Goal: Entertainment & Leisure: Consume media (video, audio)

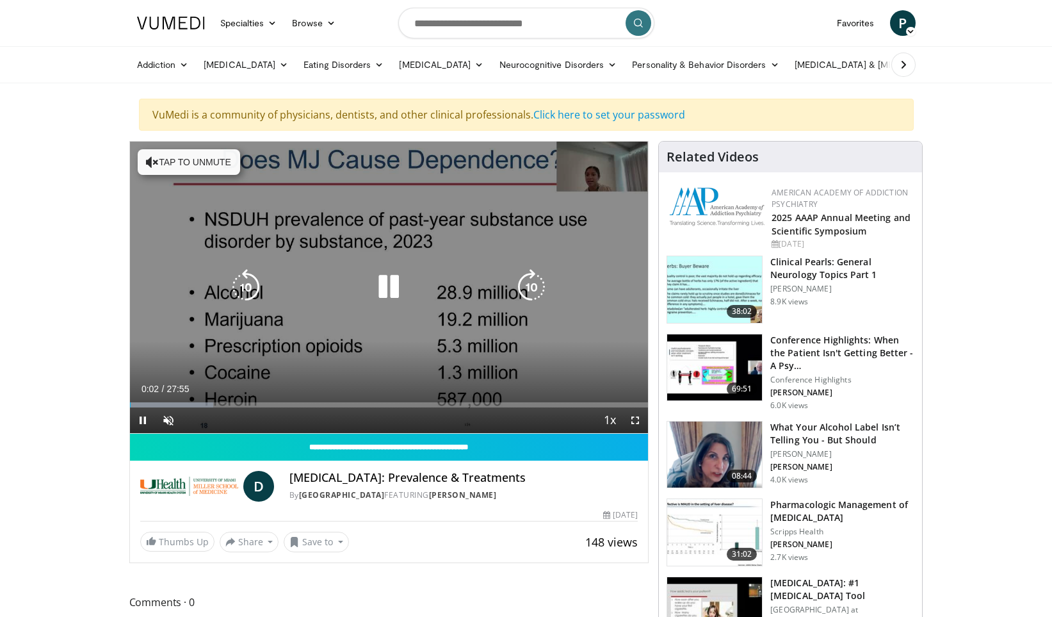
click at [387, 288] on icon "Video Player" at bounding box center [389, 287] width 36 height 36
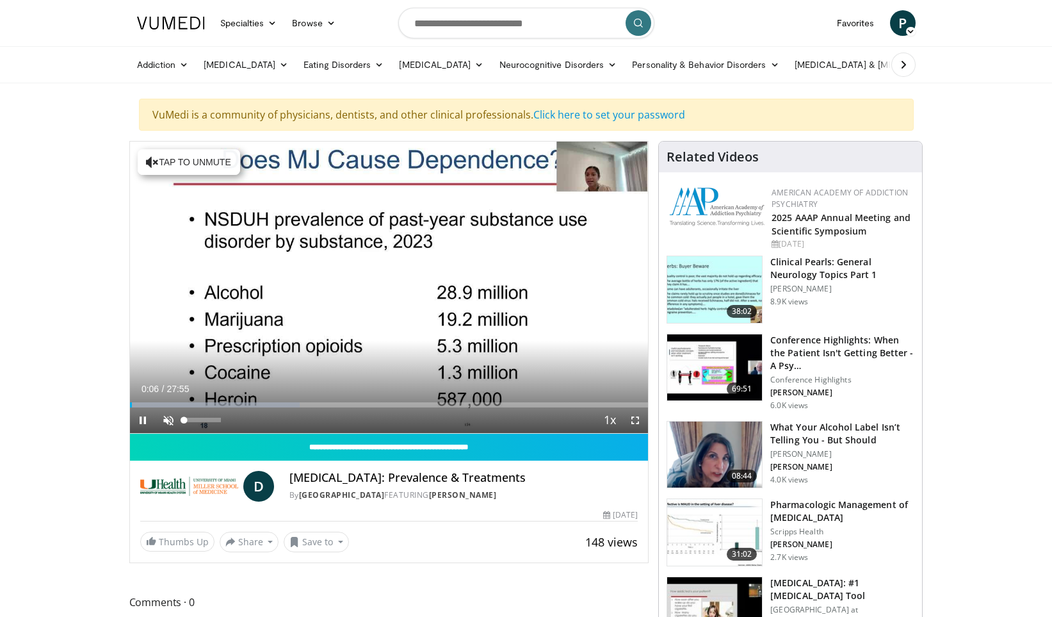
click at [168, 421] on span "Video Player" at bounding box center [169, 420] width 26 height 26
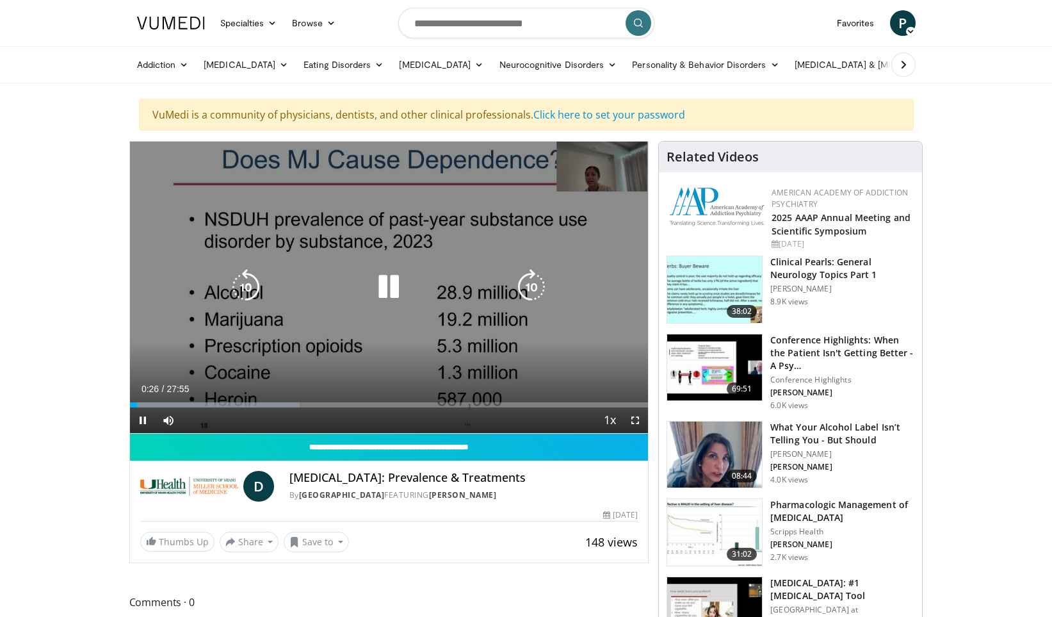
click at [602, 174] on div "10 seconds Tap to unmute" at bounding box center [389, 286] width 519 height 291
click at [384, 285] on icon "Video Player" at bounding box center [389, 287] width 36 height 36
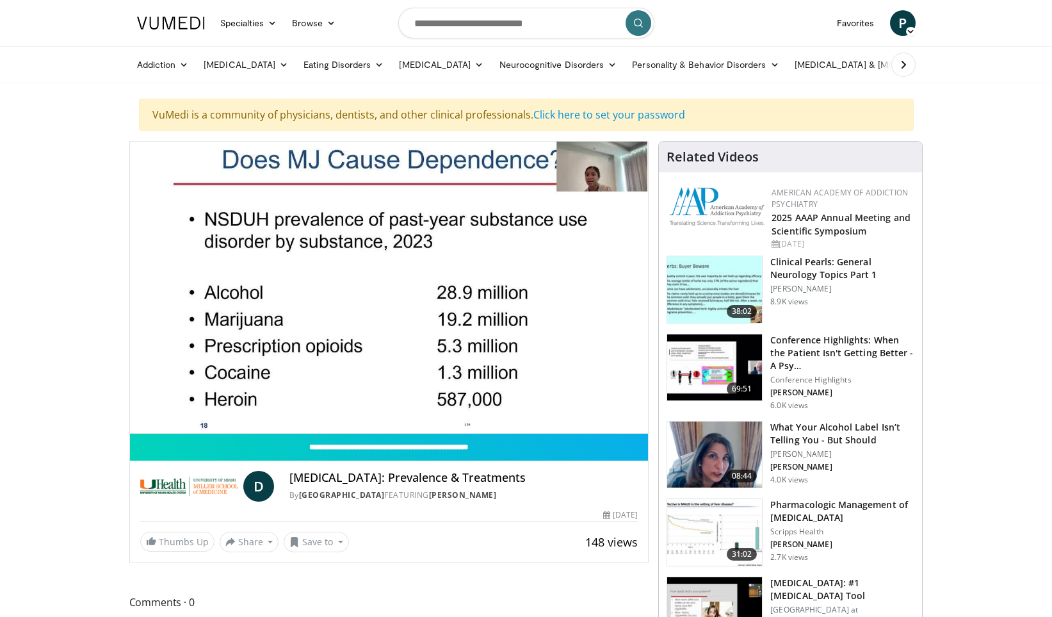
click at [321, 405] on video-js "**********" at bounding box center [389, 287] width 519 height 292
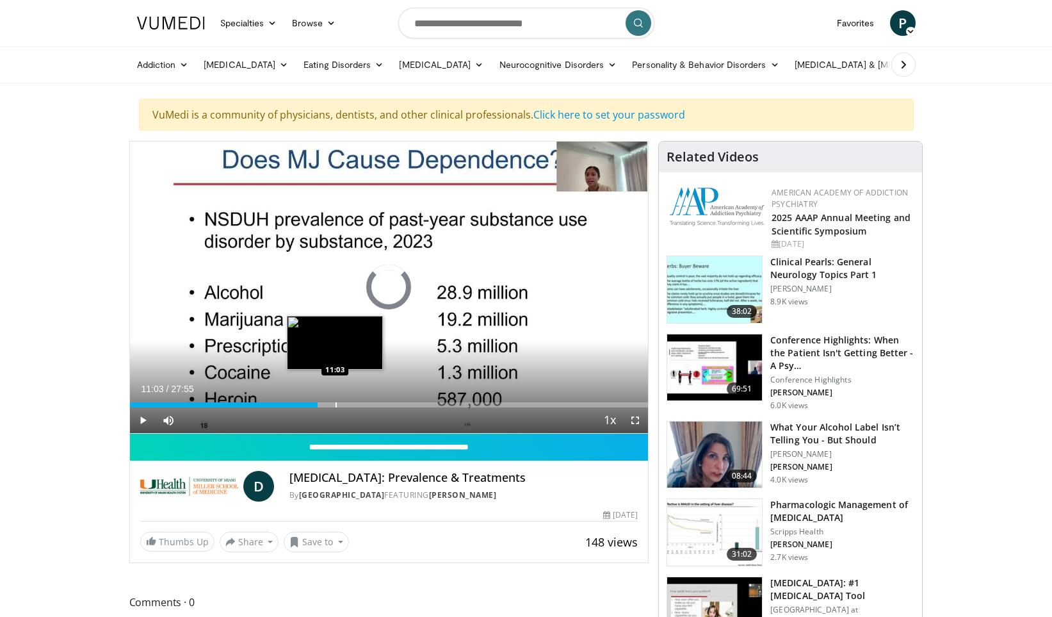
click at [335, 400] on div "Loaded : 32.83% 10:06 11:03" at bounding box center [389, 401] width 519 height 12
click at [375, 403] on div "Progress Bar" at bounding box center [375, 404] width 1 height 5
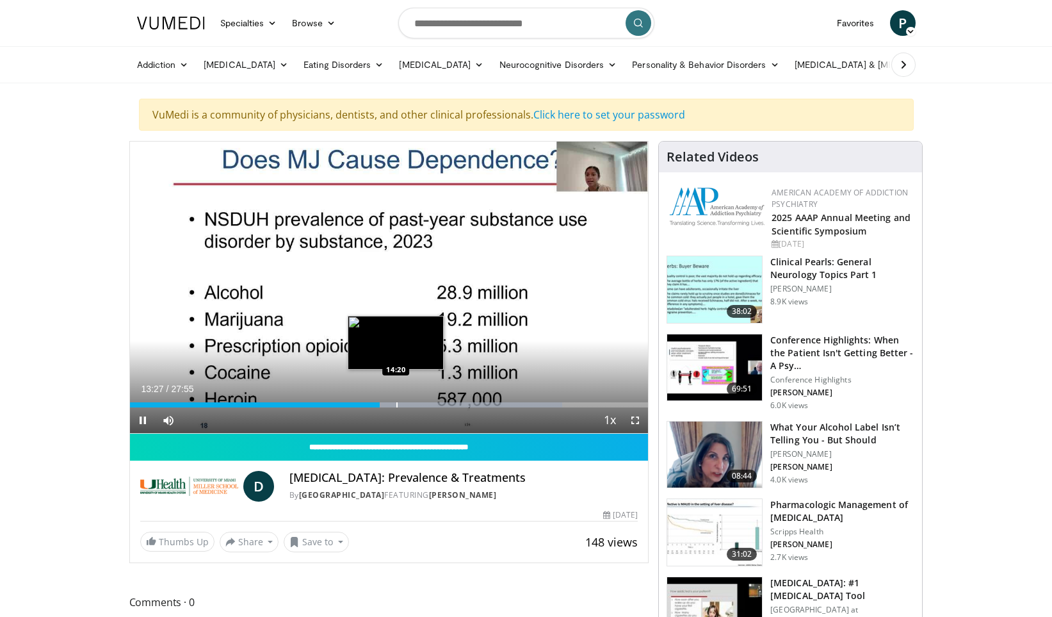
click at [396, 403] on video-js "**********" at bounding box center [389, 287] width 519 height 292
click at [401, 404] on div "Progress Bar" at bounding box center [401, 404] width 1 height 5
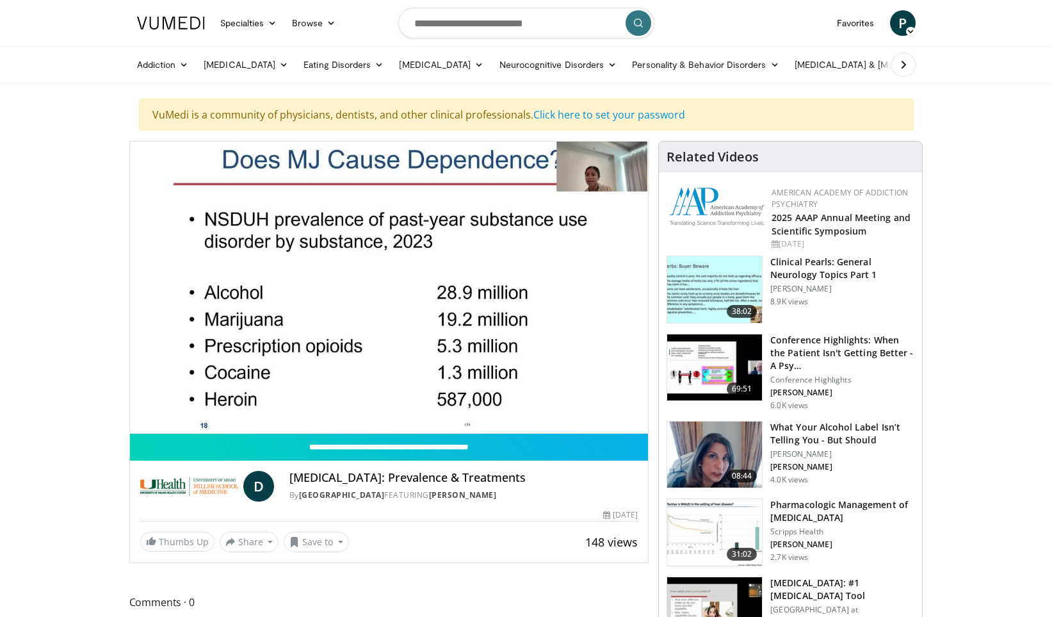
click at [451, 399] on video-js "**********" at bounding box center [389, 287] width 519 height 292
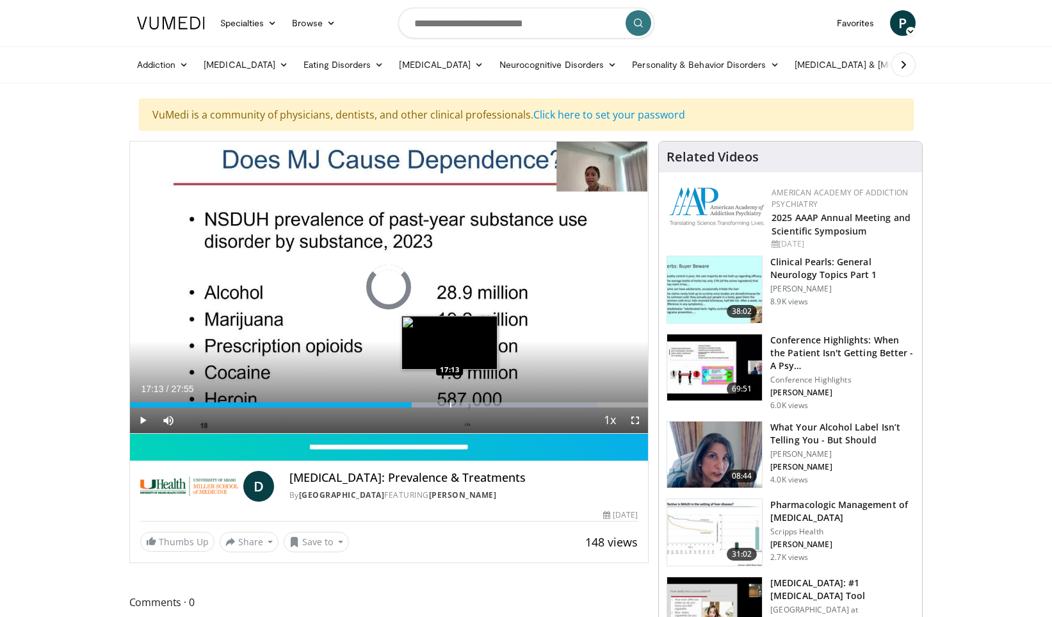
click at [450, 402] on div "Progress Bar" at bounding box center [450, 404] width 1 height 5
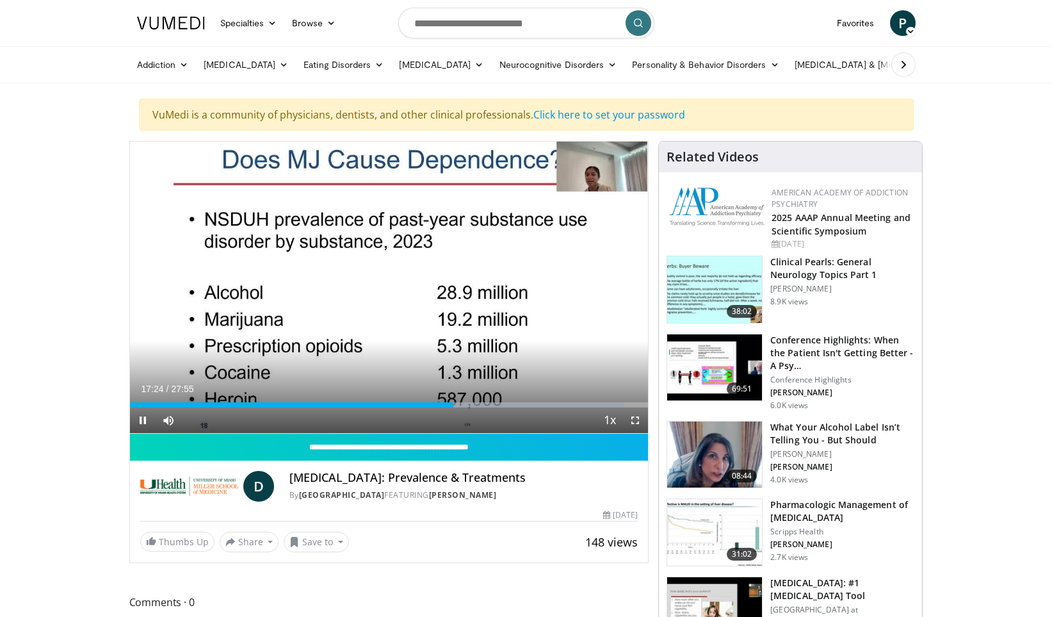
click at [143, 418] on span "Video Player" at bounding box center [143, 420] width 26 height 26
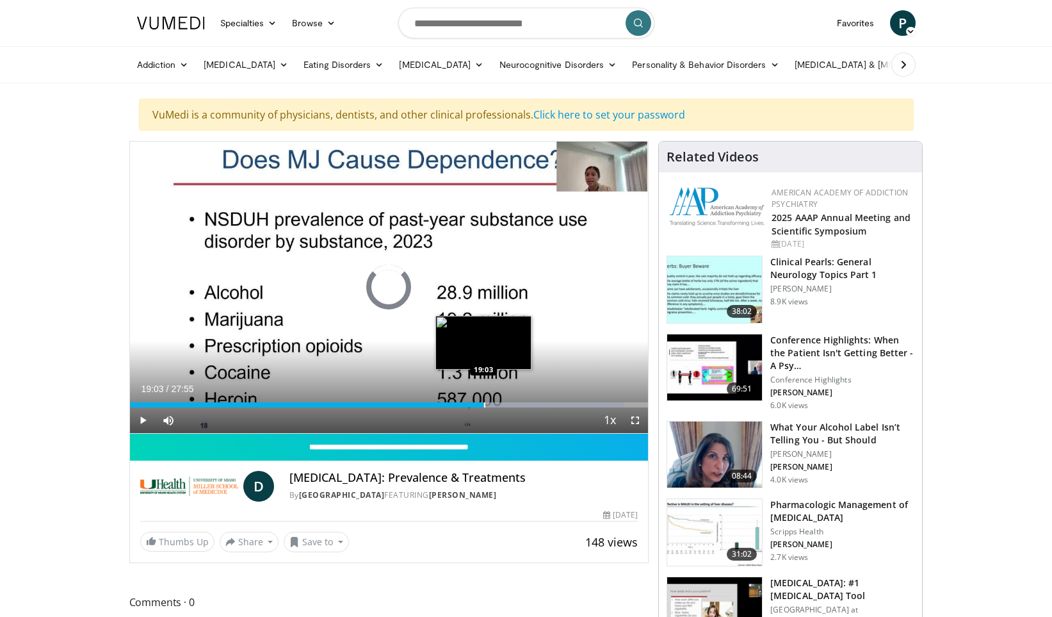
click at [484, 402] on div "Progress Bar" at bounding box center [484, 404] width 1 height 5
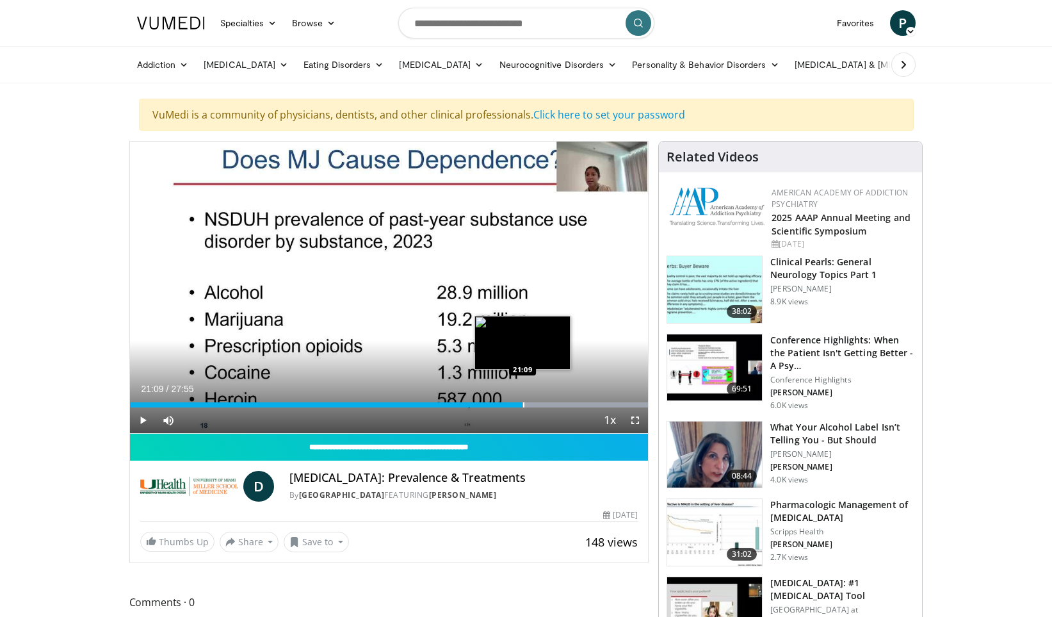
click at [522, 401] on div "Loaded : 99.99% 21:09 21:09" at bounding box center [389, 401] width 519 height 12
click at [542, 402] on div "Progress Bar" at bounding box center [542, 404] width 1 height 5
click at [143, 418] on span "Video Player" at bounding box center [143, 420] width 26 height 26
